Goal: Information Seeking & Learning: Find specific fact

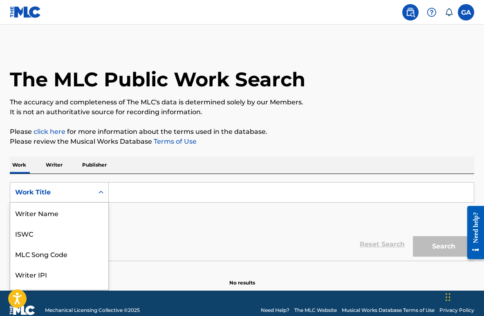
scroll to position [36, 0]
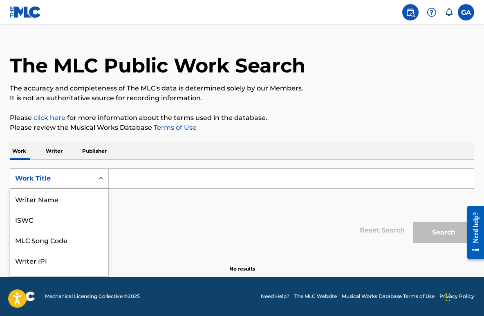
click at [109, 189] on div "Work Title selected, 8 of 8. 8 results available. Use Up and Down to choose opt…" at bounding box center [59, 178] width 99 height 20
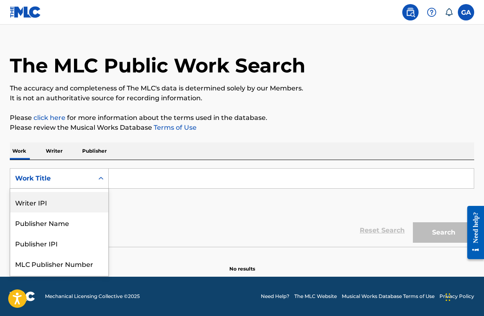
click at [89, 212] on div "Writer IPI" at bounding box center [59, 202] width 98 height 20
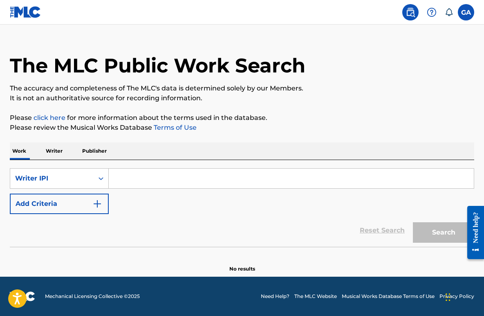
click at [138, 176] on input "Search Form" at bounding box center [291, 179] width 365 height 20
paste input "‭1198630620‬"
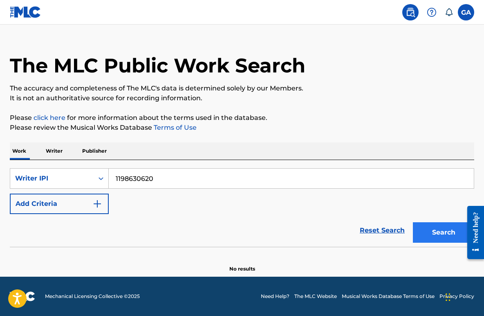
type input "‭1198630620‬"
click at [429, 243] on button "Search" at bounding box center [443, 232] width 61 height 20
click at [59, 142] on p "Writer" at bounding box center [54, 150] width 22 height 17
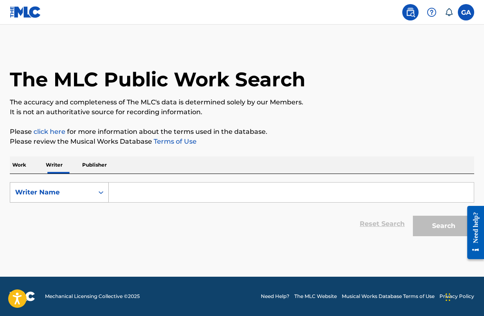
click at [105, 196] on icon "Search Form" at bounding box center [101, 192] width 8 height 8
click at [81, 223] on div "Writer IPI" at bounding box center [59, 213] width 98 height 20
click at [160, 202] on input "Search Form" at bounding box center [291, 193] width 365 height 20
paste input "‭1198630620‬"
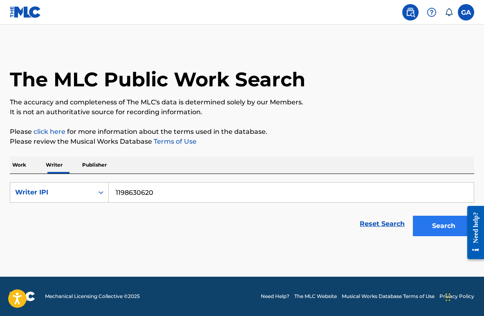
type input "‭1198630620‬"
click at [426, 236] on button "Search" at bounding box center [443, 226] width 61 height 20
click at [406, 10] on img at bounding box center [411, 12] width 10 height 10
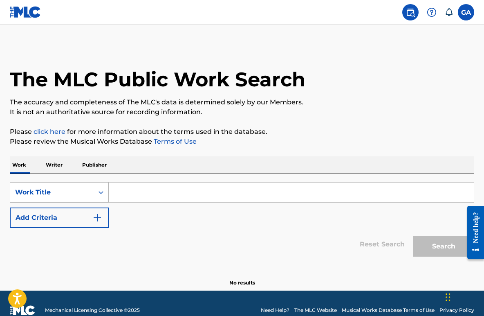
scroll to position [36, 0]
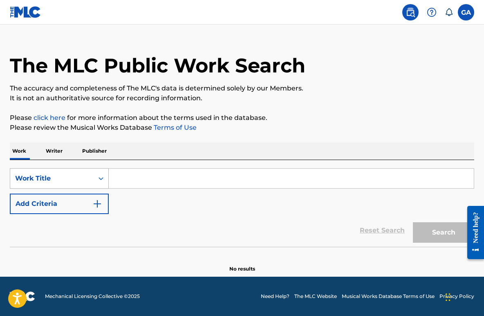
click at [109, 189] on div "Work Title" at bounding box center [59, 178] width 99 height 20
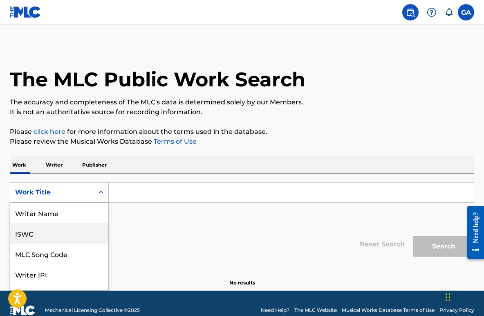
scroll to position [0, 0]
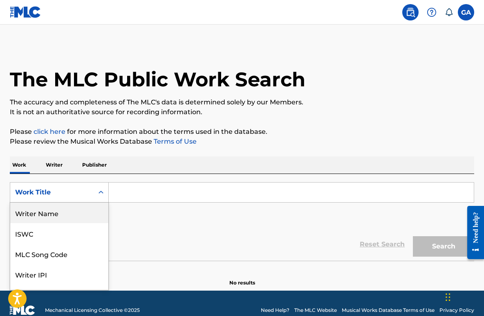
click at [94, 223] on div "Writer Name" at bounding box center [59, 213] width 98 height 20
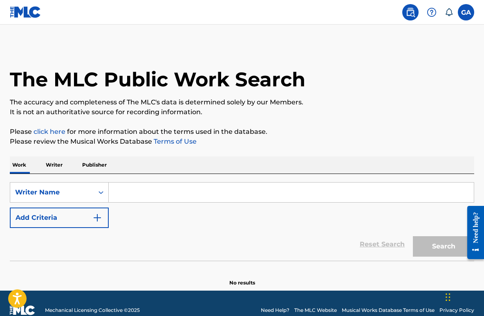
click at [137, 202] on input "Search Form" at bounding box center [291, 193] width 365 height 20
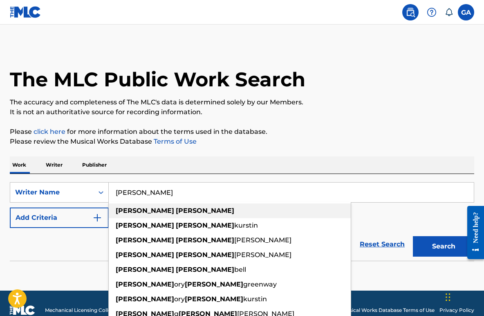
click at [176, 214] on strong "[PERSON_NAME]" at bounding box center [205, 211] width 59 height 8
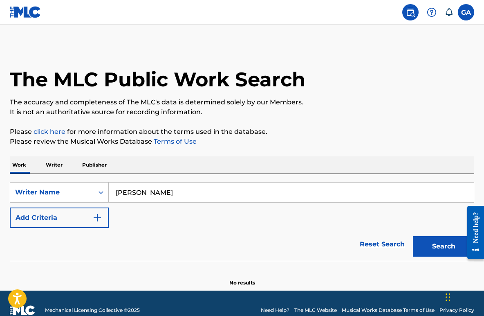
click at [154, 202] on input "[PERSON_NAME]" at bounding box center [291, 193] width 365 height 20
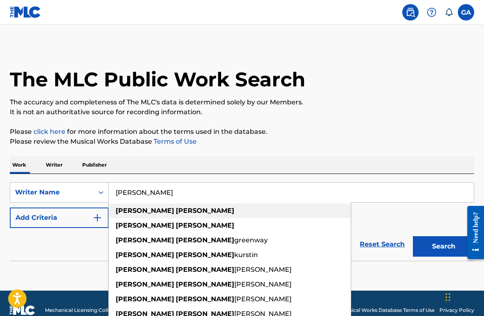
drag, startPoint x: 159, startPoint y: 231, endPoint x: 167, endPoint y: 237, distance: 9.7
click at [174, 214] on span "Search Form" at bounding box center [175, 211] width 2 height 8
type input "[PERSON_NAME]"
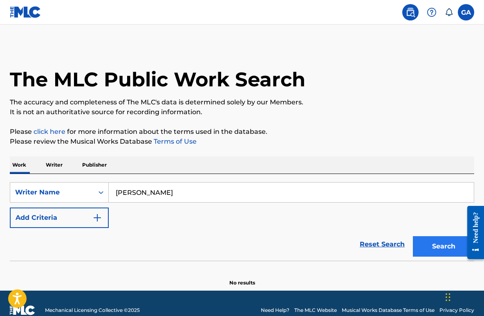
click at [436, 257] on button "Search" at bounding box center [443, 246] width 61 height 20
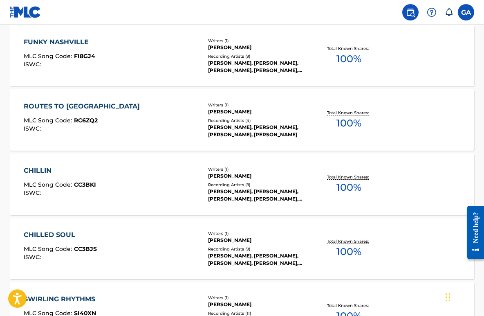
scroll to position [253, 0]
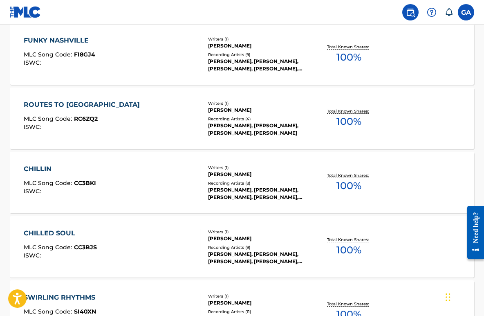
click at [226, 201] on div "[PERSON_NAME], [PERSON_NAME], [PERSON_NAME], [PERSON_NAME], [PERSON_NAME]" at bounding box center [259, 193] width 103 height 15
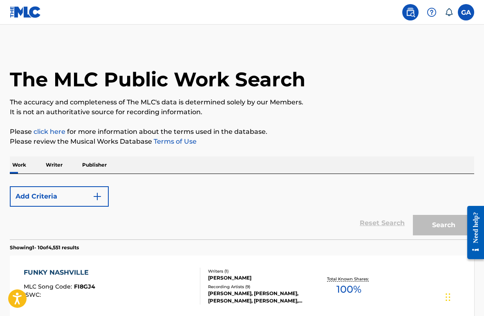
scroll to position [253, 0]
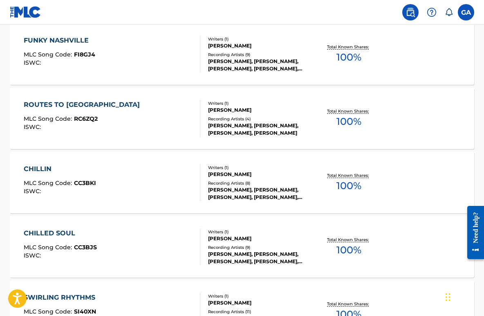
click at [406, 16] on img at bounding box center [411, 12] width 10 height 10
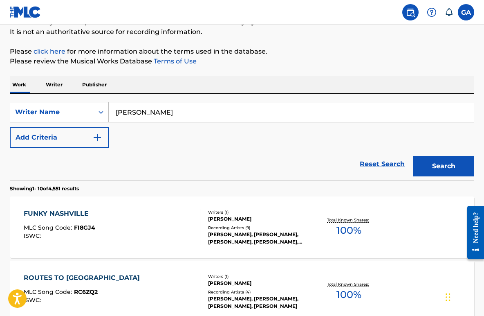
scroll to position [84, 0]
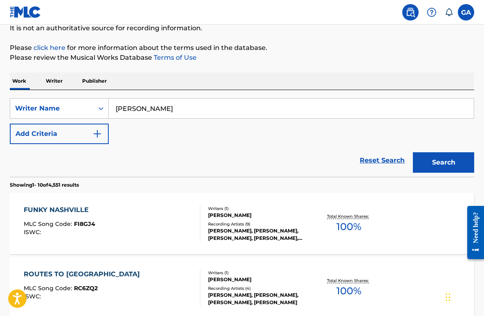
click at [109, 90] on p "Publisher" at bounding box center [94, 80] width 29 height 17
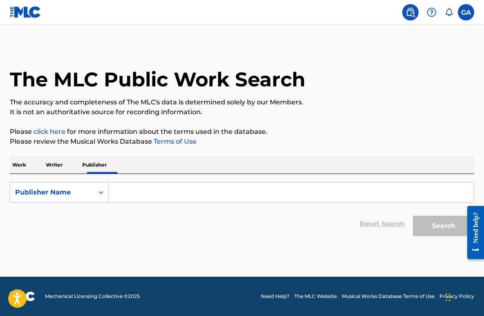
click at [142, 202] on input "Search Form" at bounding box center [291, 193] width 365 height 20
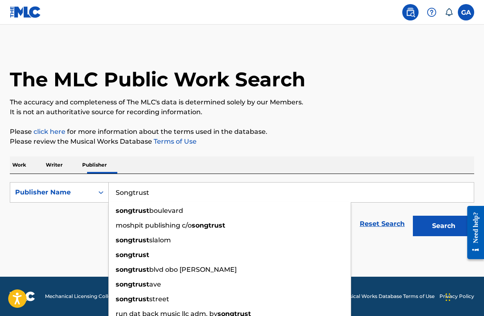
type input "Songtrust"
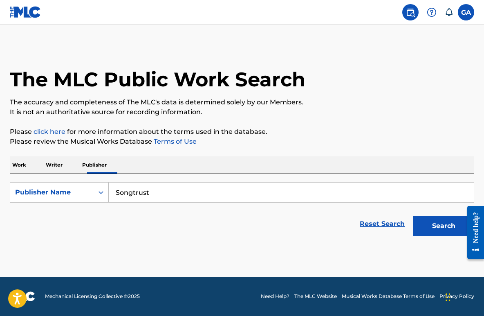
click at [113, 240] on div "Reset Search Search" at bounding box center [242, 223] width 465 height 33
click at [62, 173] on p "Writer" at bounding box center [54, 164] width 22 height 17
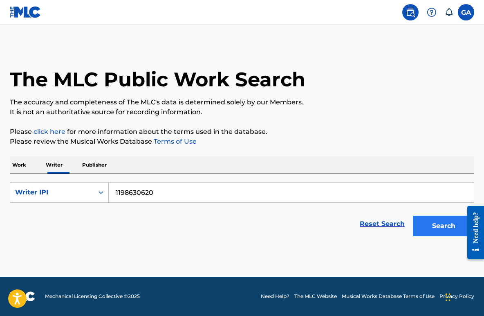
click at [430, 236] on button "Search" at bounding box center [443, 226] width 61 height 20
click at [427, 236] on button "Search" at bounding box center [443, 226] width 61 height 20
click at [107, 173] on p "Publisher" at bounding box center [94, 164] width 29 height 17
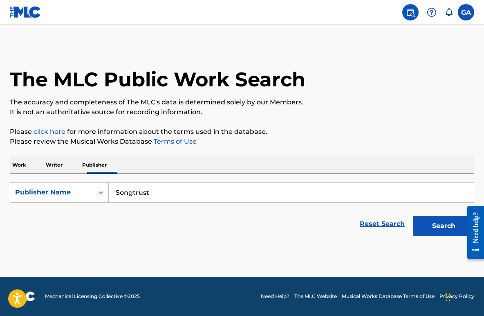
click at [406, 13] on img at bounding box center [411, 12] width 10 height 10
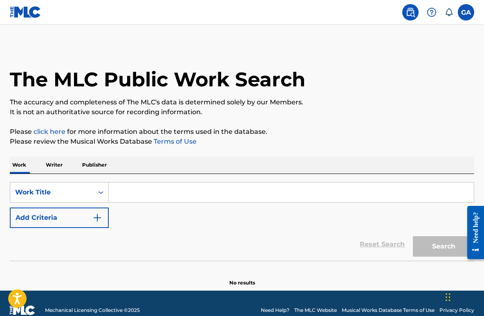
click at [58, 135] on link "click here" at bounding box center [50, 132] width 32 height 8
